Goal: Information Seeking & Learning: Find specific fact

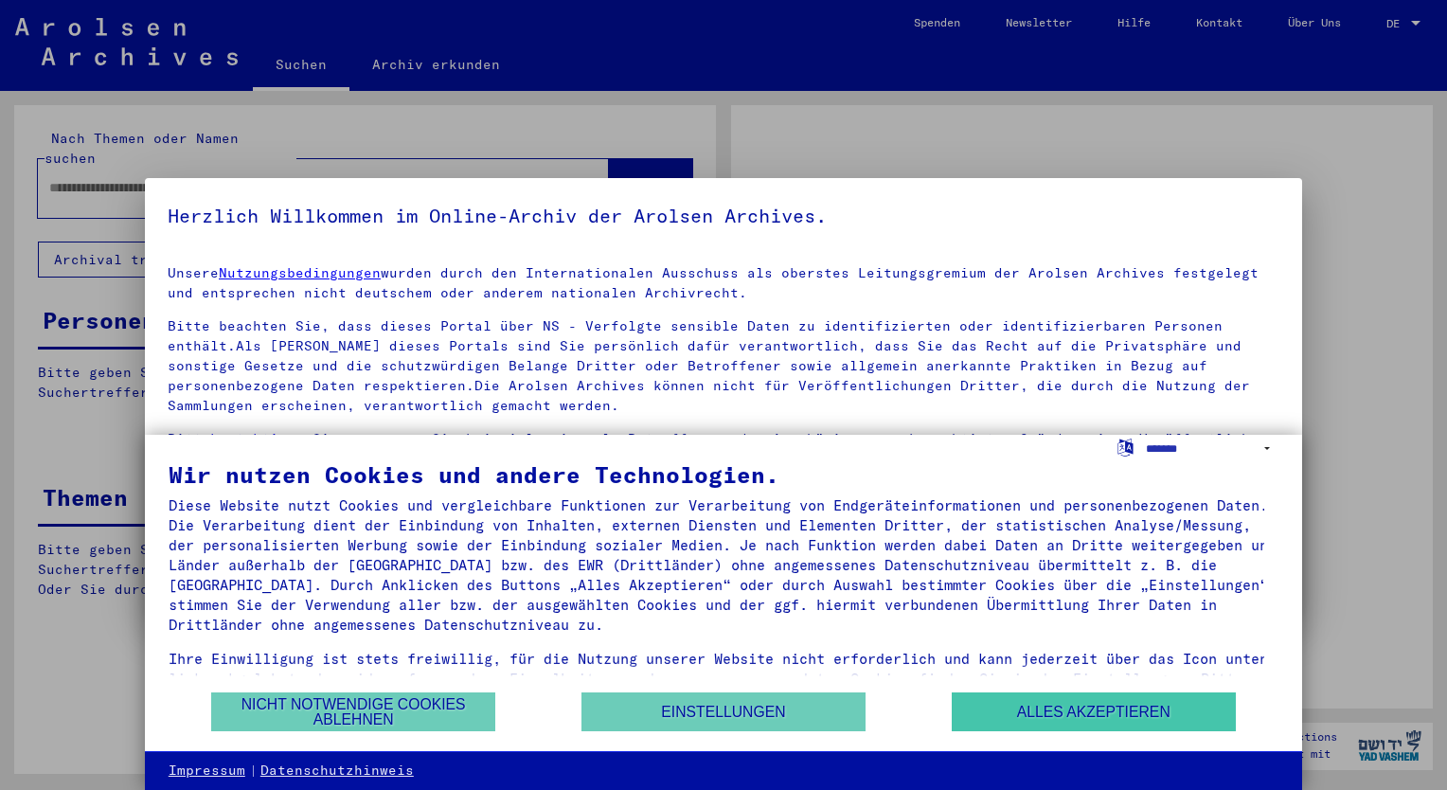
click at [1016, 712] on button "Alles akzeptieren" at bounding box center [1094, 711] width 284 height 39
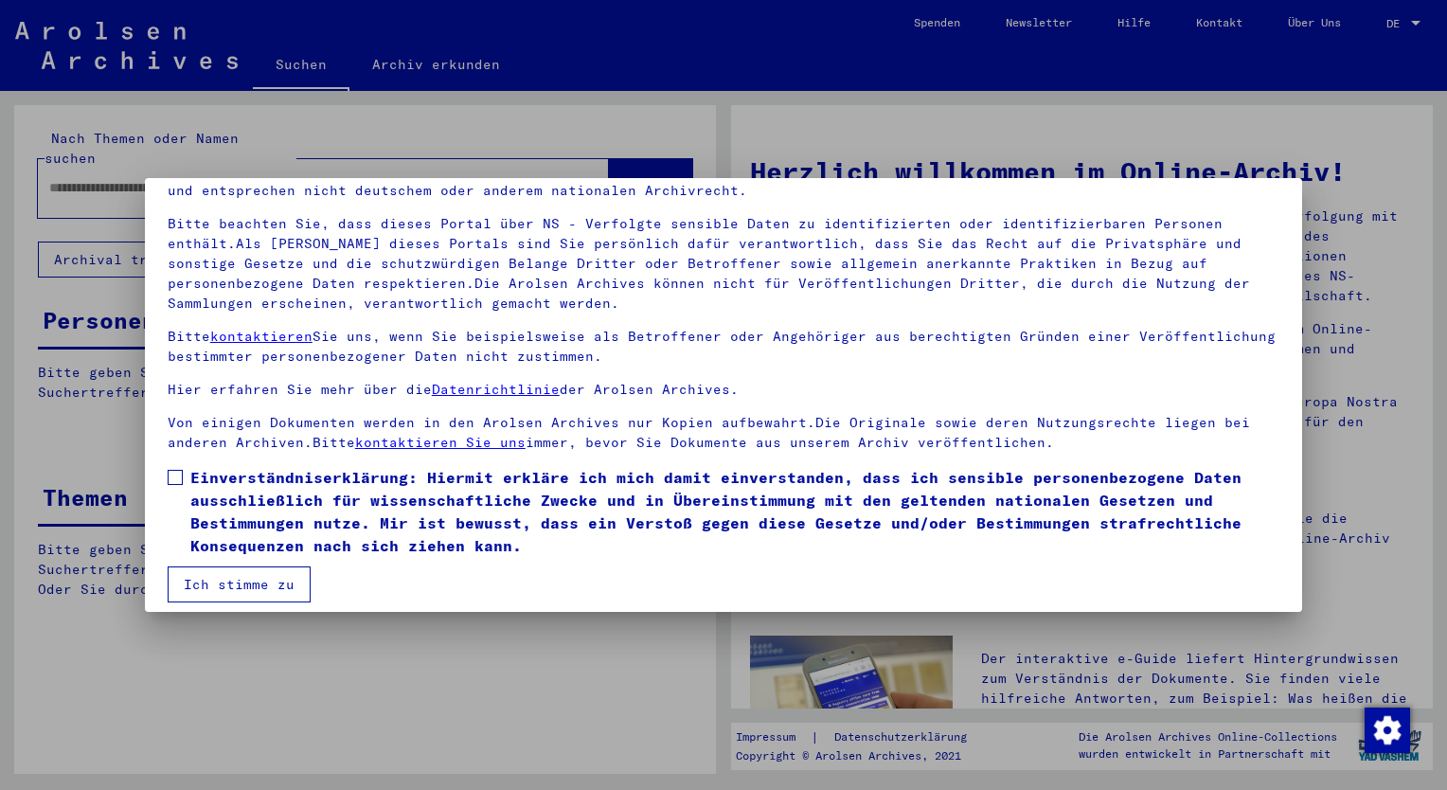
scroll to position [114, 0]
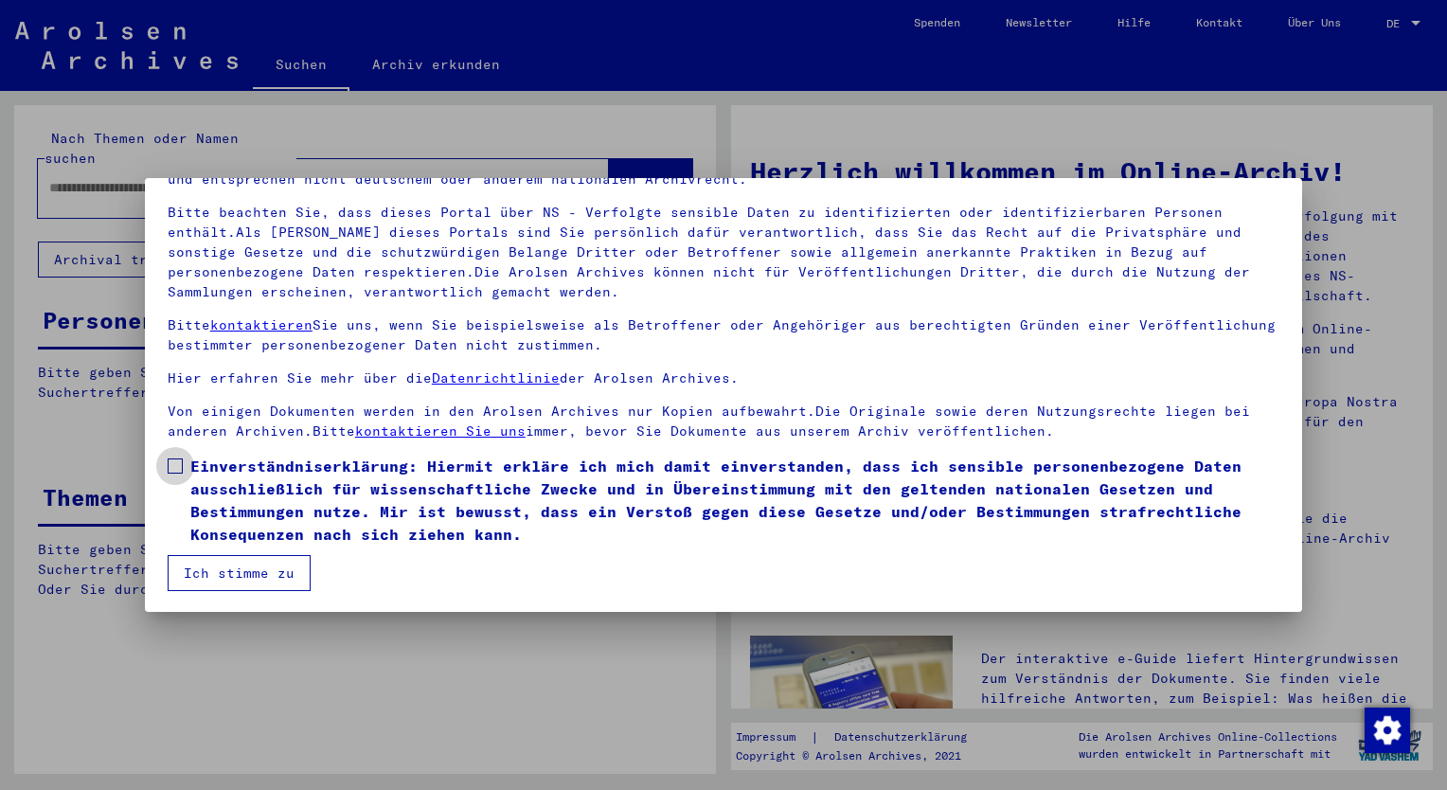
click at [175, 463] on span at bounding box center [175, 465] width 15 height 15
click at [246, 566] on button "Ich stimme zu" at bounding box center [239, 573] width 143 height 36
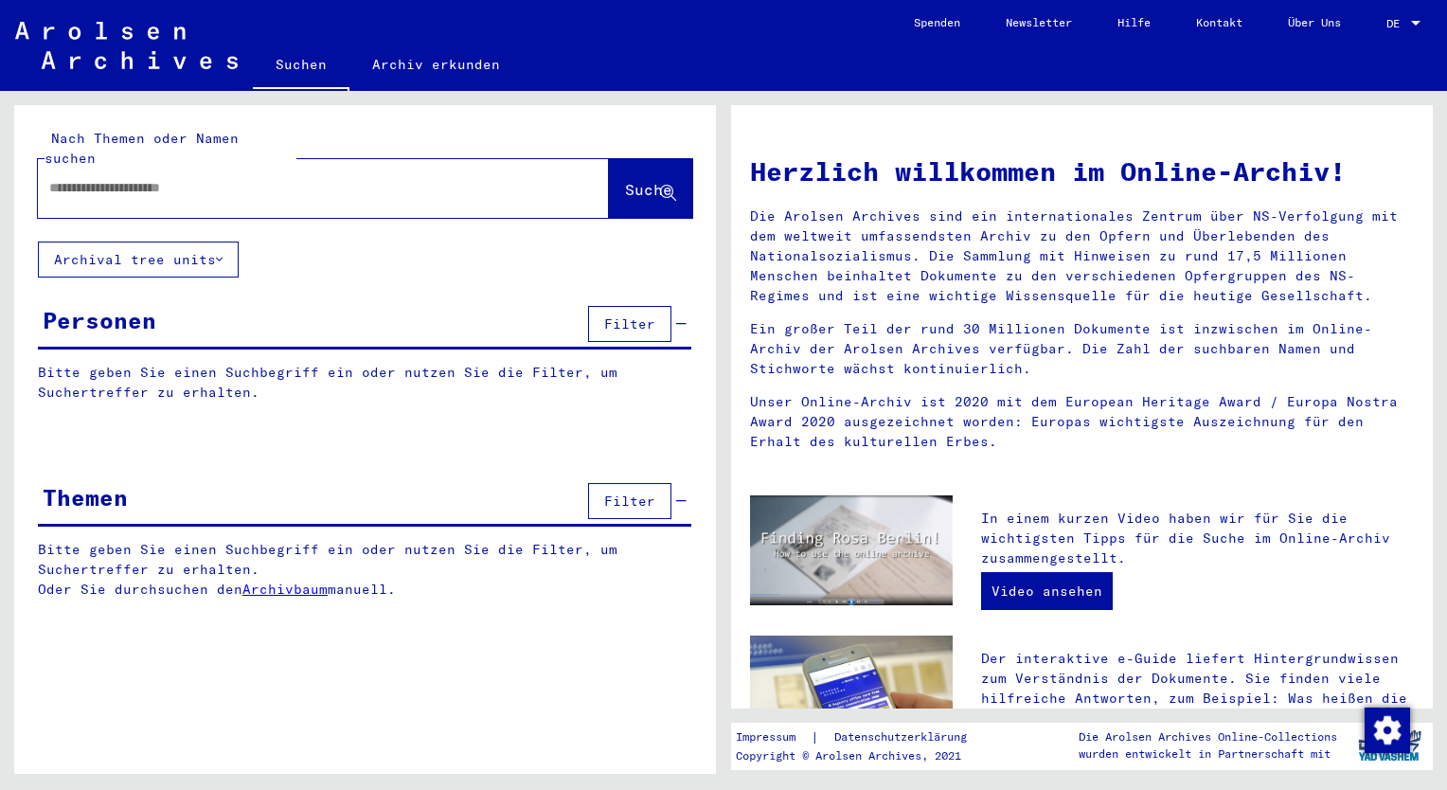
click at [75, 178] on input "text" at bounding box center [300, 188] width 503 height 20
type input "**********"
click at [629, 180] on span "Suche" at bounding box center [648, 189] width 47 height 19
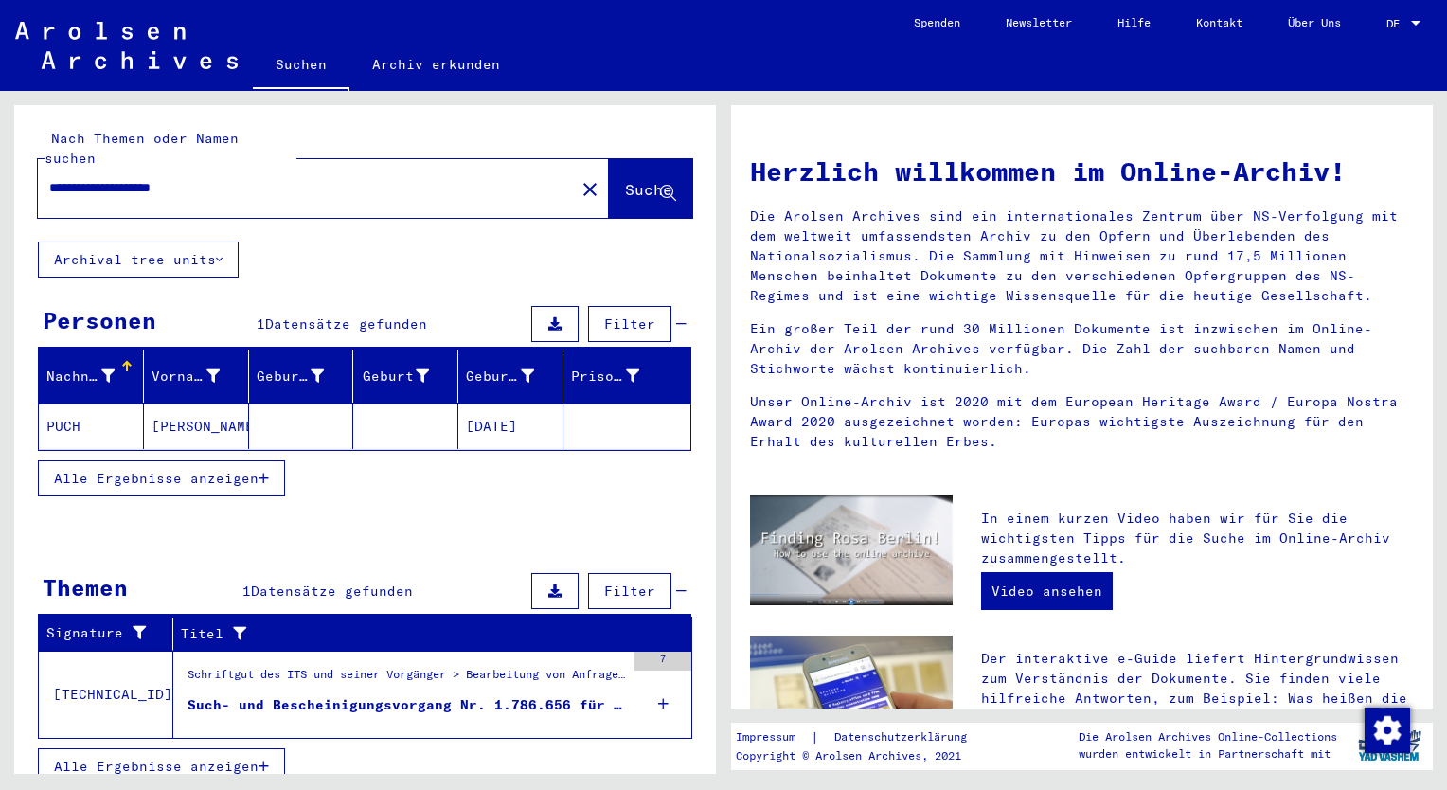
click at [409, 695] on div "Such- und Bescheinigungsvorgang Nr. 1.786.656 für PSCHENITSCHNAJA, [PERSON_NAME…" at bounding box center [407, 705] width 438 height 20
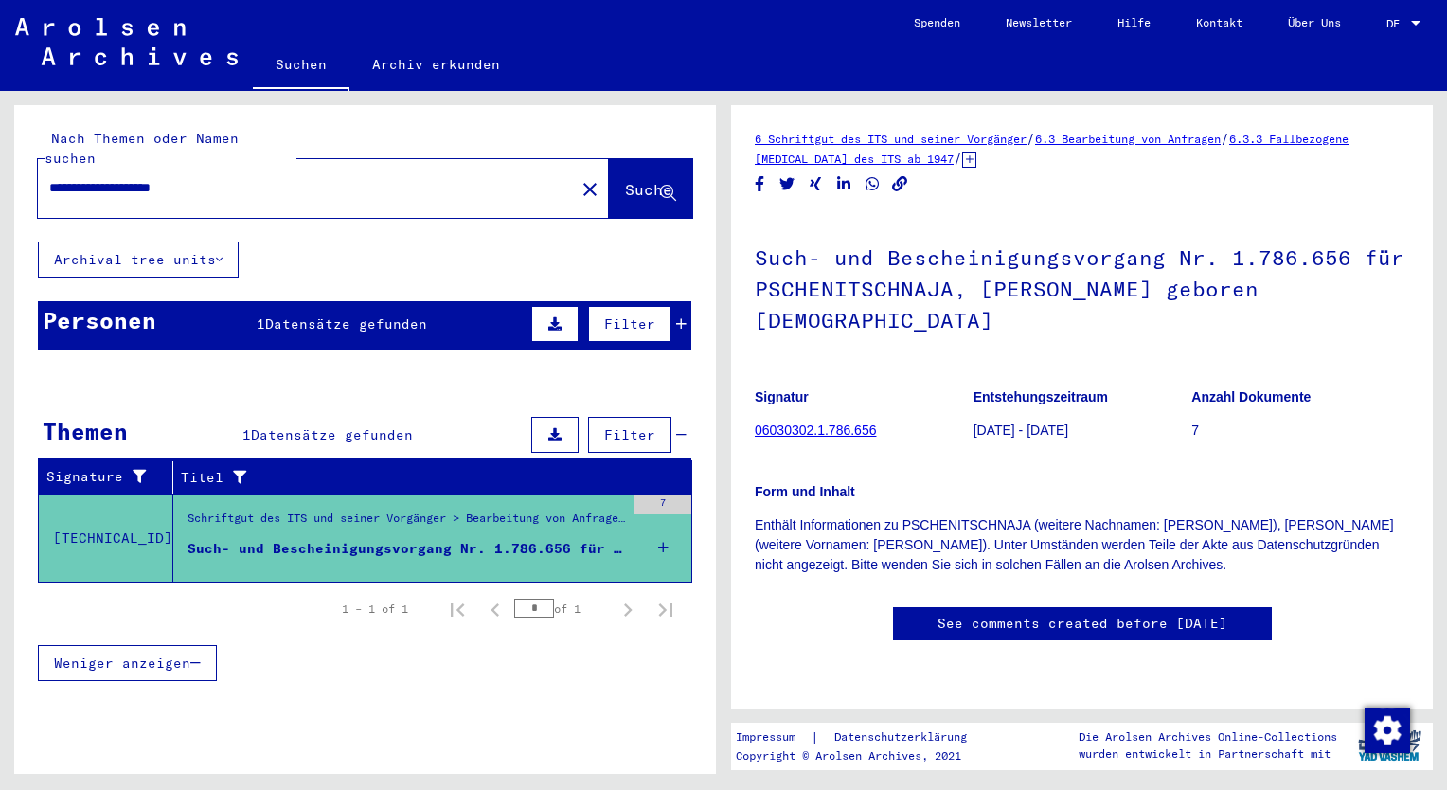
click at [364, 315] on span "Datensätze gefunden" at bounding box center [346, 323] width 162 height 17
